Goal: Information Seeking & Learning: Find specific fact

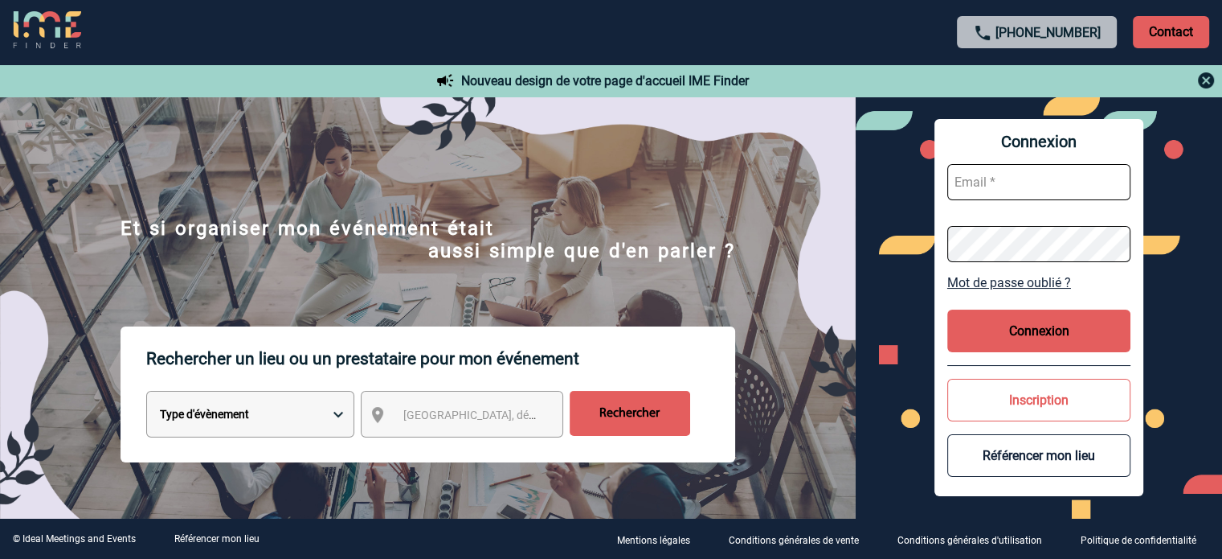
type input "tthiam@ime-groupe.com"
click at [1017, 350] on button "Connexion" at bounding box center [1038, 330] width 183 height 43
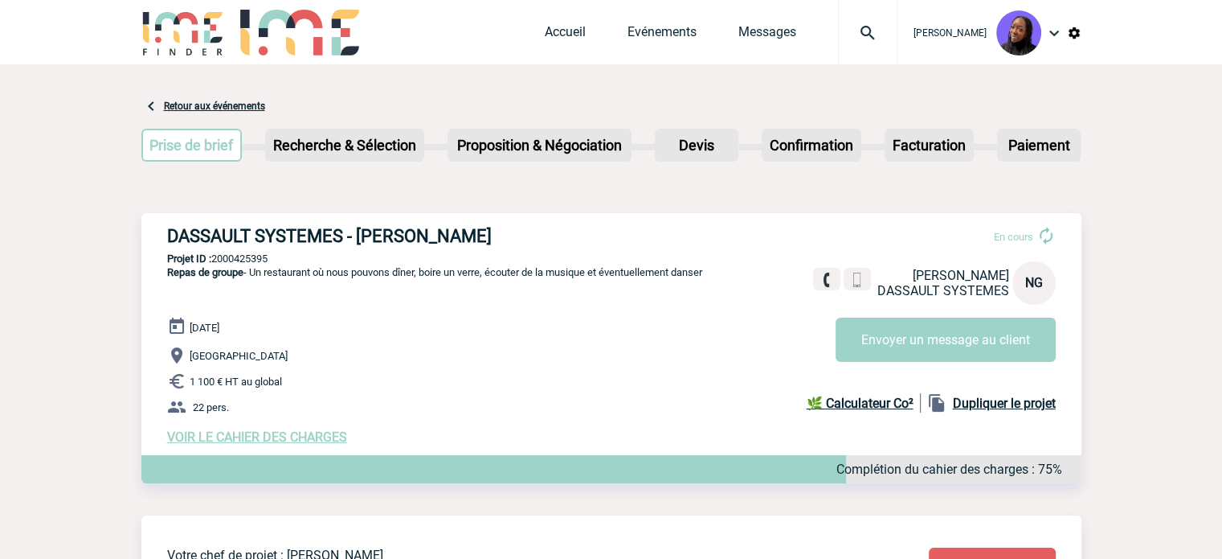
click at [392, 231] on h3 "DASSAULT SYSTEMES - [PERSON_NAME]" at bounding box center [408, 236] width 482 height 20
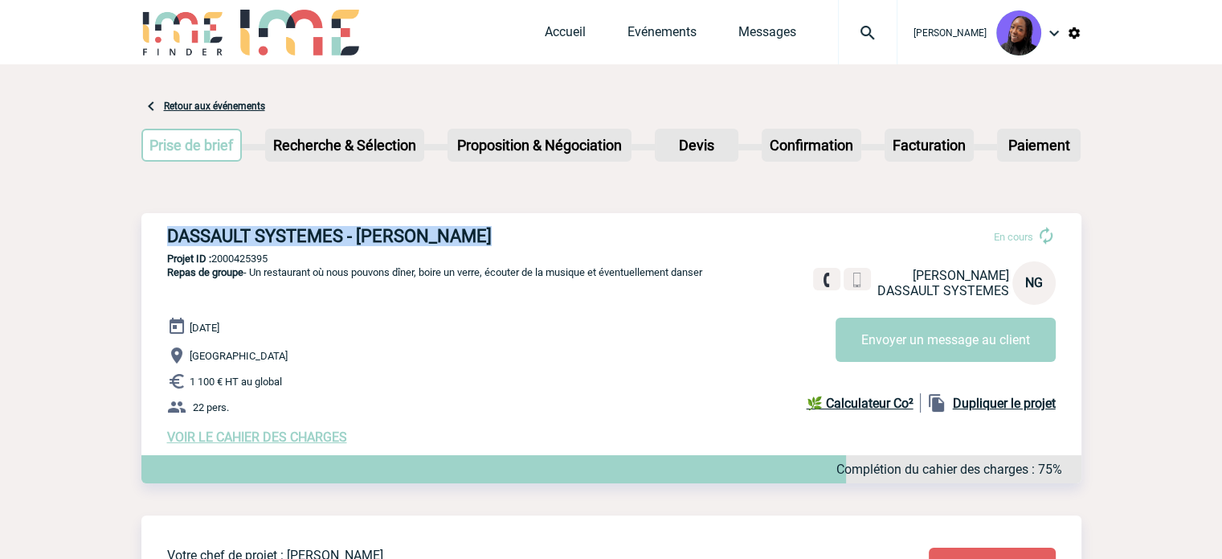
click at [392, 231] on h3 "DASSAULT SYSTEMES - [PERSON_NAME]" at bounding box center [408, 236] width 482 height 20
copy div "DASSAULT SYSTEMES - [PERSON_NAME]"
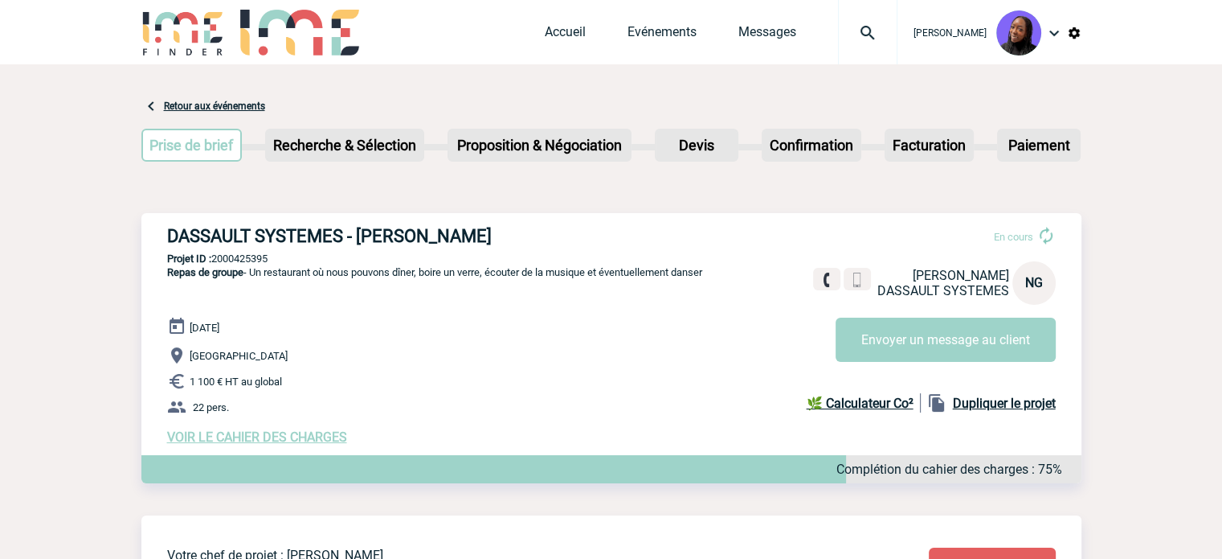
click at [243, 256] on p "Projet ID : 2000425395" at bounding box center [611, 258] width 940 height 12
copy p "2000425395"
click at [386, 243] on h3 "DASSAULT SYSTEMES - [PERSON_NAME]" at bounding box center [408, 236] width 482 height 20
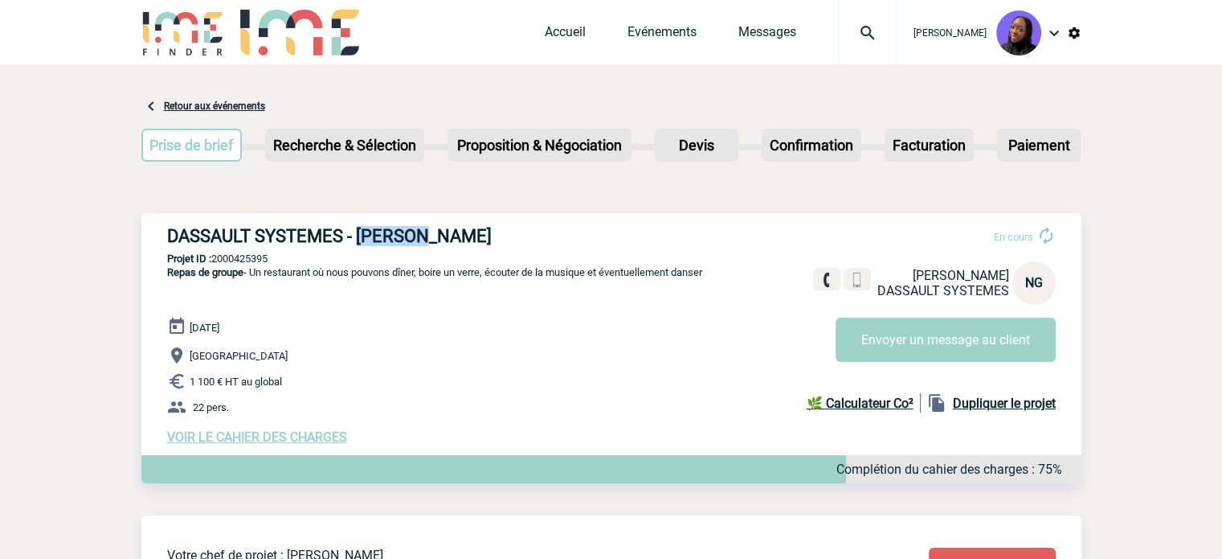
copy h3 "Nourya"
click at [326, 232] on h3 "DASSAULT SYSTEMES - [PERSON_NAME]" at bounding box center [408, 236] width 482 height 20
copy div "DASSAULT SYSTEMES - [PERSON_NAME]"
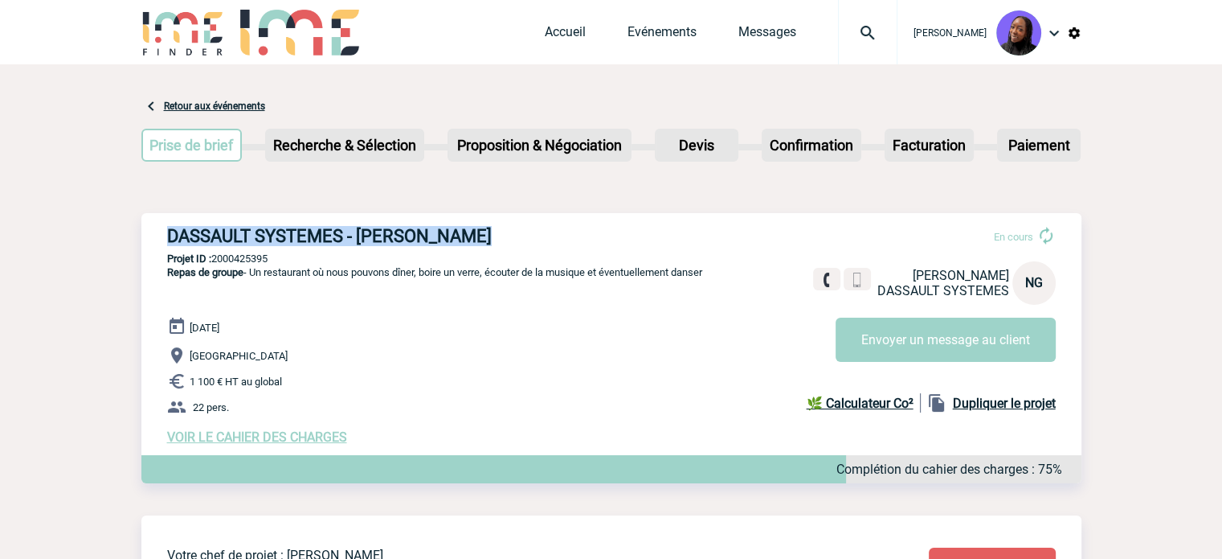
click at [512, 242] on h3 "DASSAULT SYSTEMES - [PERSON_NAME]" at bounding box center [408, 236] width 482 height 20
drag, startPoint x: 488, startPoint y: 237, endPoint x: 360, endPoint y: 238, distance: 127.8
click at [360, 238] on h3 "DASSAULT SYSTEMES - [PERSON_NAME]" at bounding box center [408, 236] width 482 height 20
copy h3 "[PERSON_NAME]"
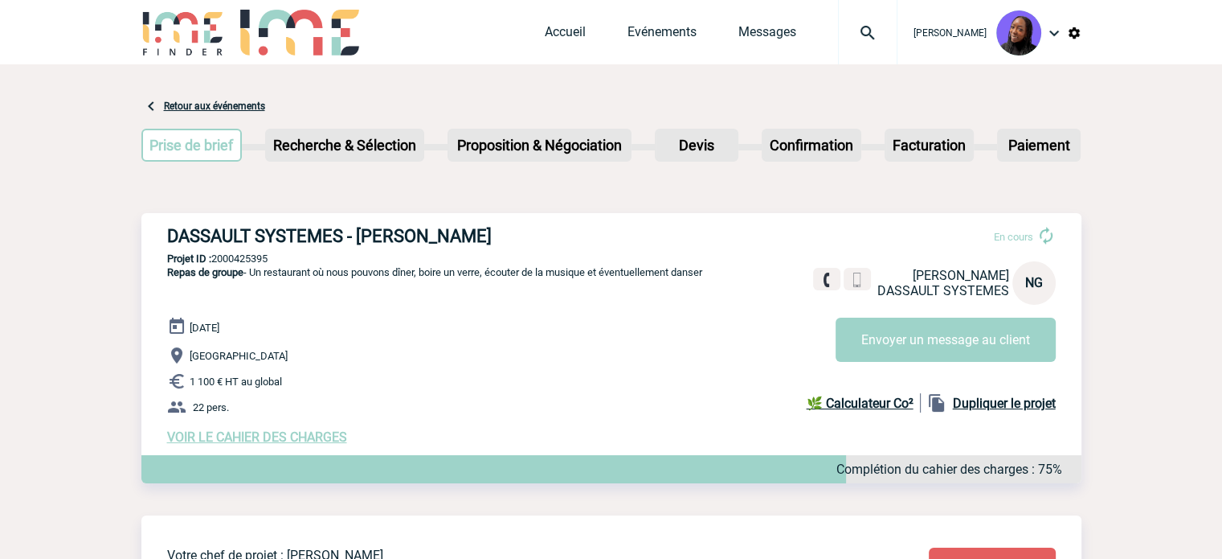
click at [418, 230] on h3 "DASSAULT SYSTEMES - [PERSON_NAME]" at bounding box center [408, 236] width 482 height 20
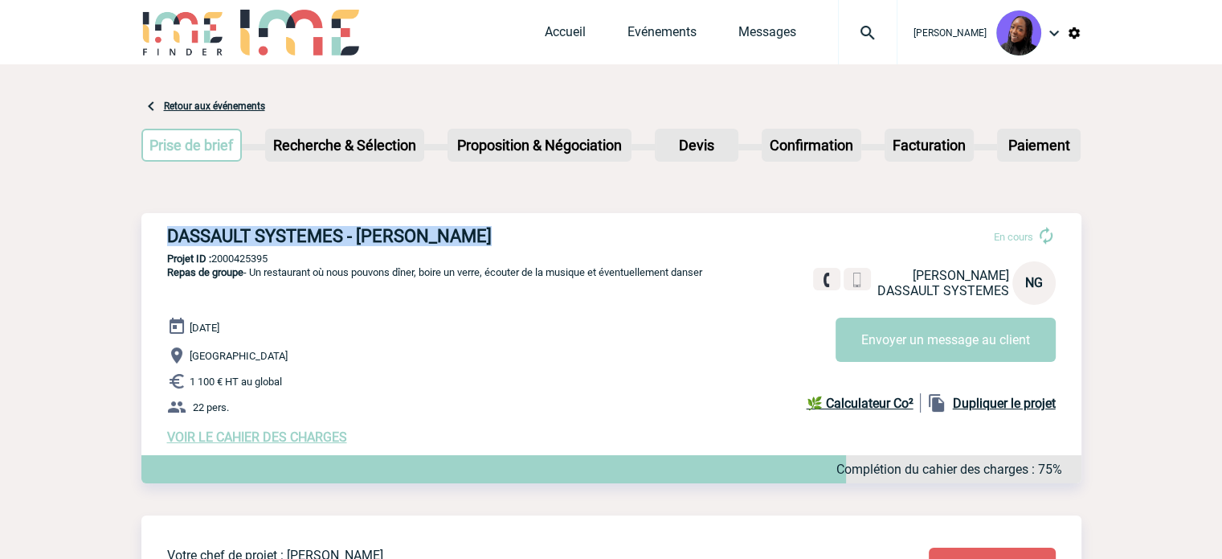
click at [418, 230] on h3 "DASSAULT SYSTEMES - [PERSON_NAME]" at bounding box center [408, 236] width 482 height 20
copy div "DASSAULT SYSTEMES - [PERSON_NAME]"
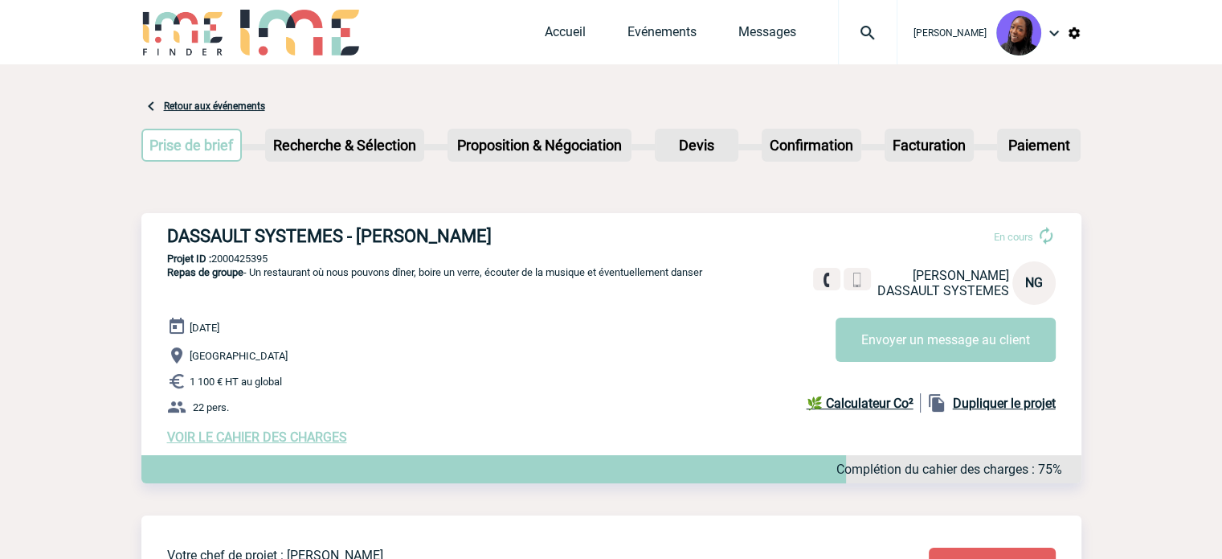
click at [266, 258] on p "Projet ID : 2000425395" at bounding box center [611, 258] width 940 height 12
copy p "2000425395"
drag, startPoint x: 320, startPoint y: 405, endPoint x: 264, endPoint y: 413, distance: 56.8
click at [303, 407] on p "22 pers." at bounding box center [624, 406] width 914 height 19
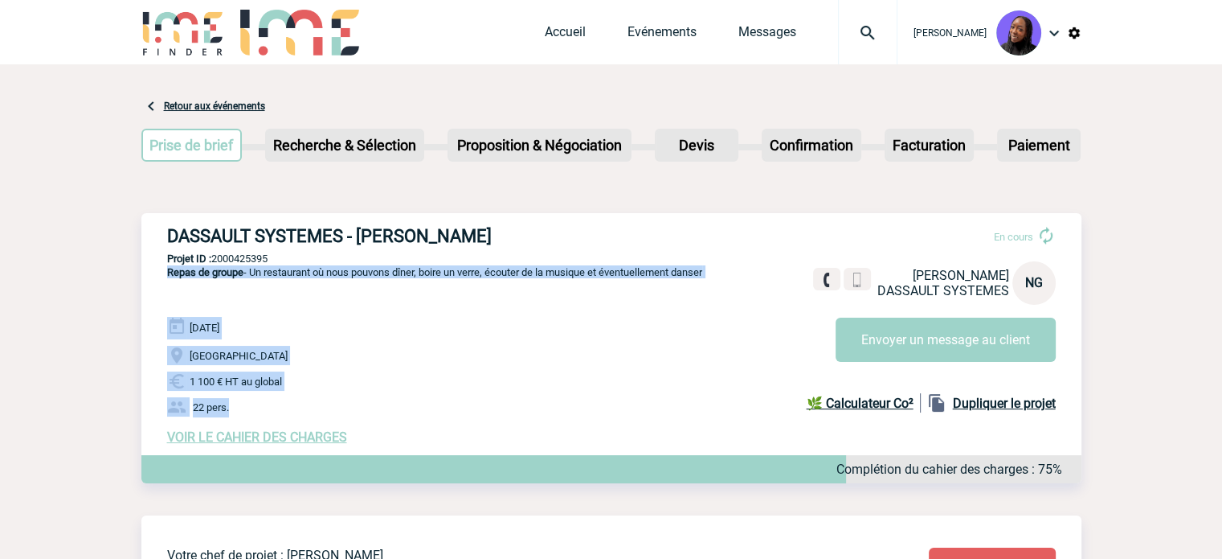
drag, startPoint x: 248, startPoint y: 411, endPoint x: 158, endPoint y: 290, distance: 150.0
click at [158, 290] on div "DASSAULT SYSTEMES - Nourya GHAZI En cours Nourya GHAZI DASSAULT SYSTEMES NG Env…" at bounding box center [611, 335] width 940 height 244
copy div "Repas de groupe - Un restaurant où nous pouvons dîner, boire un verre, écouter …"
click at [228, 441] on span "VOIR LE CAHIER DES CHARGES" at bounding box center [257, 436] width 180 height 15
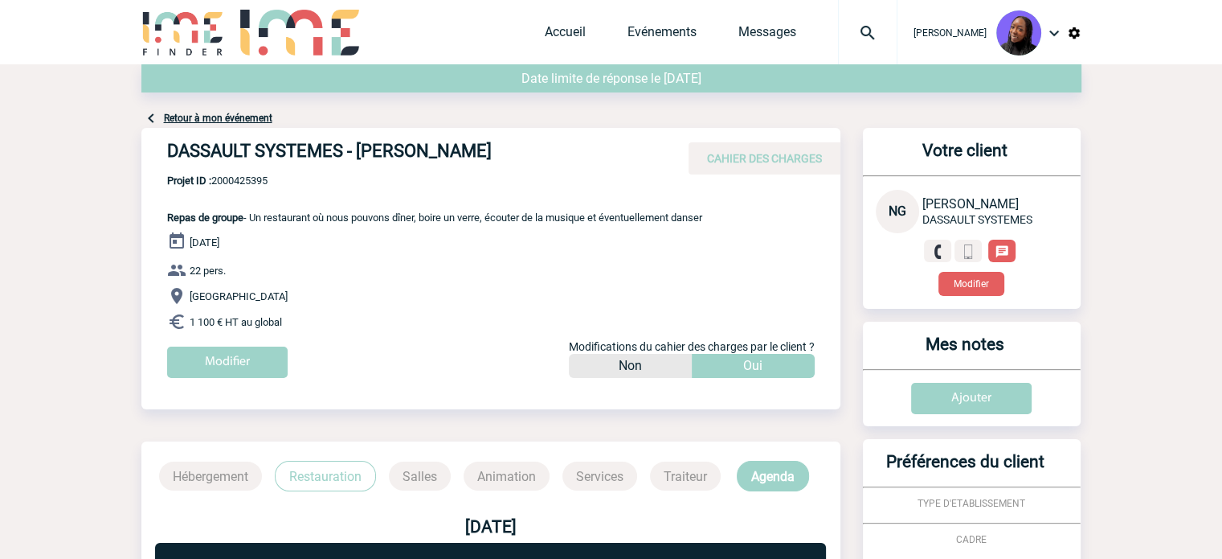
click at [295, 142] on h4 "DASSAULT SYSTEMES - [PERSON_NAME]" at bounding box center [408, 154] width 482 height 27
drag, startPoint x: 343, startPoint y: 152, endPoint x: 167, endPoint y: 152, distance: 176.0
click at [167, 152] on h4 "DASSAULT SYSTEMES - [PERSON_NAME]" at bounding box center [408, 154] width 482 height 27
copy h4 "DASSAULT SYSTEMES"
